Goal: Task Accomplishment & Management: Complete application form

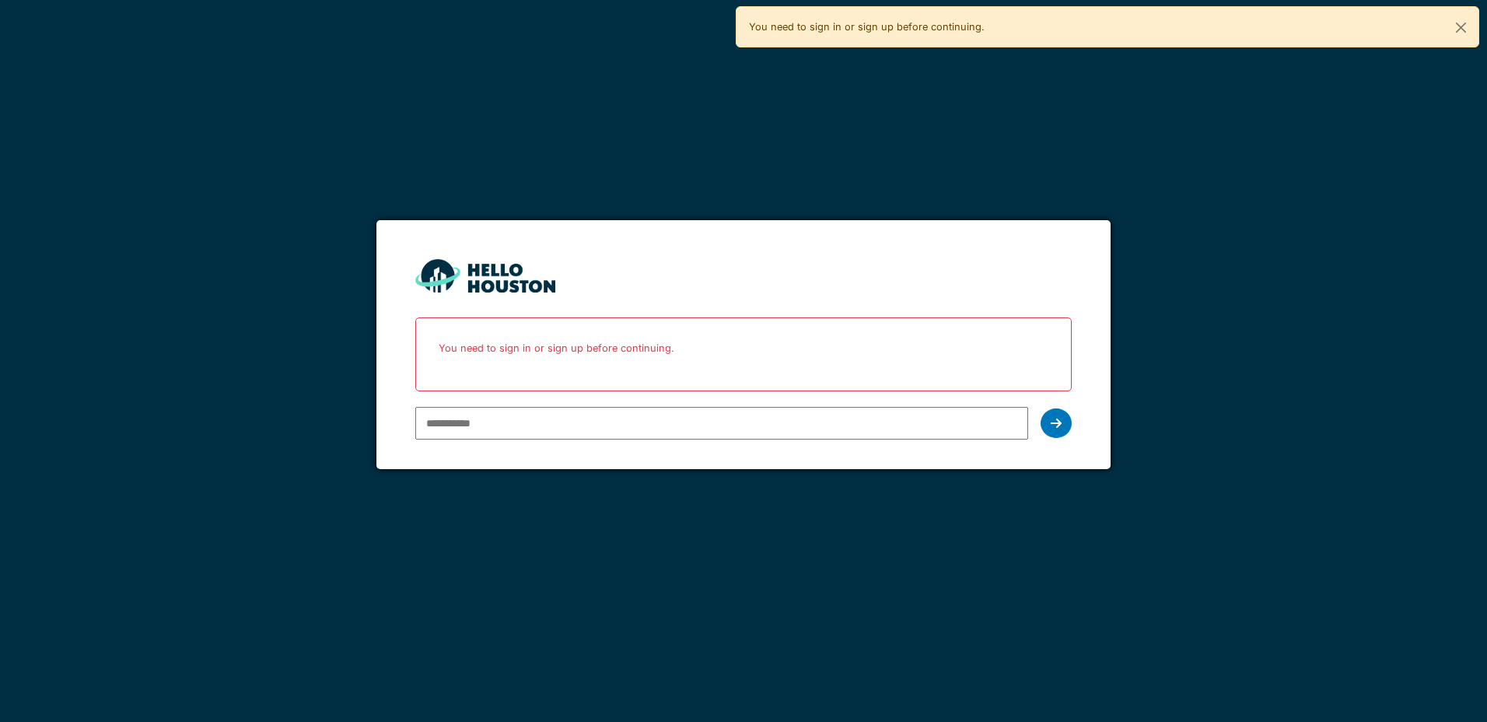
type input "**********"
click at [1056, 423] on icon at bounding box center [1055, 423] width 11 height 12
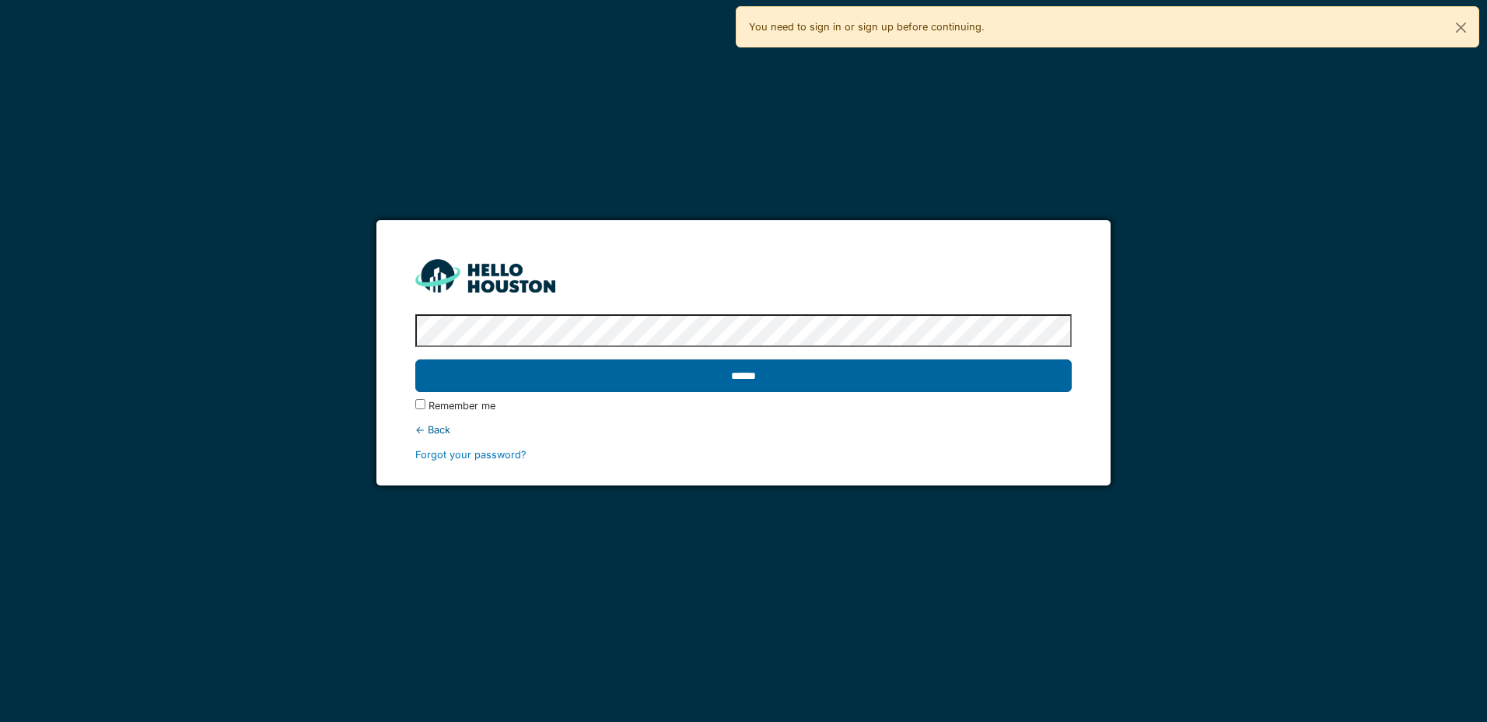
click at [830, 383] on input "******" at bounding box center [742, 375] width 655 height 33
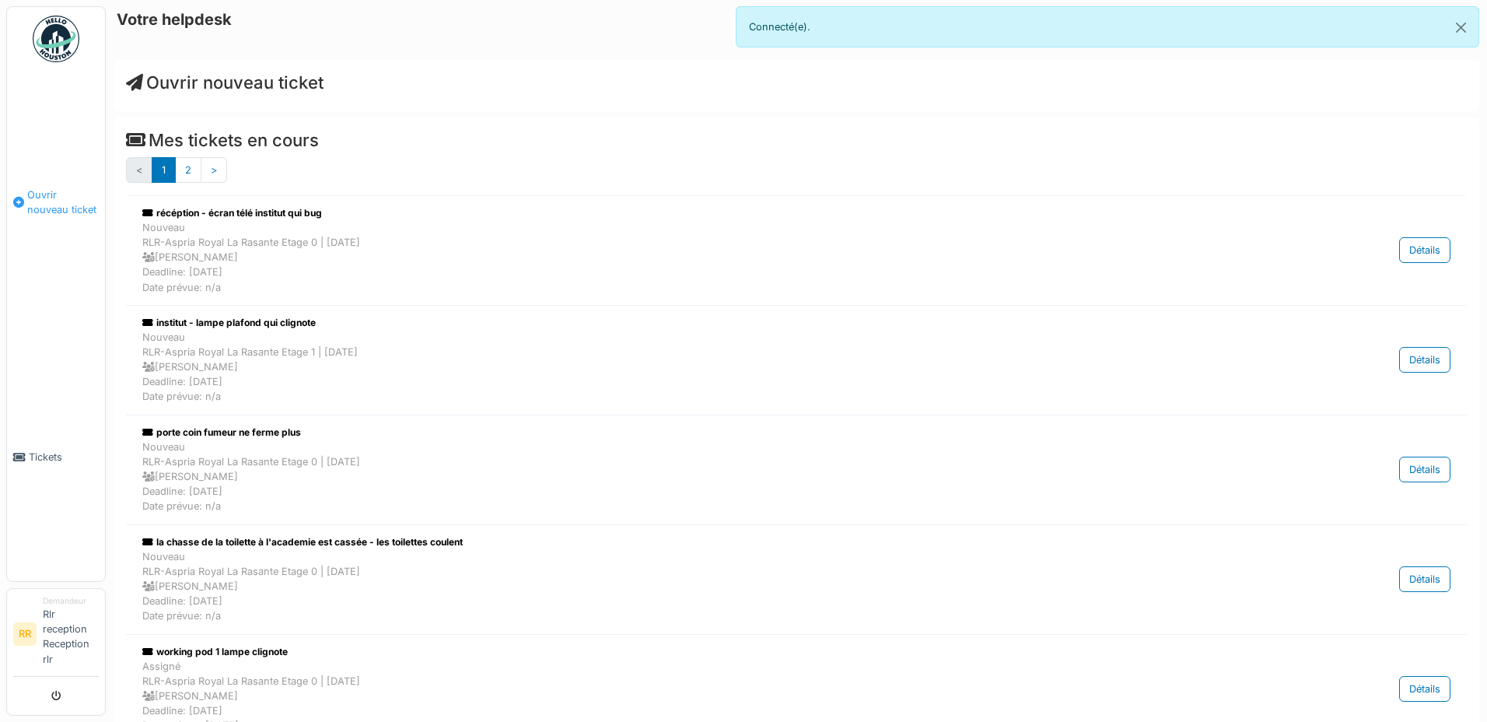
click at [65, 211] on span "Ouvrir nouveau ticket" at bounding box center [63, 202] width 72 height 30
